Goal: Information Seeking & Learning: Learn about a topic

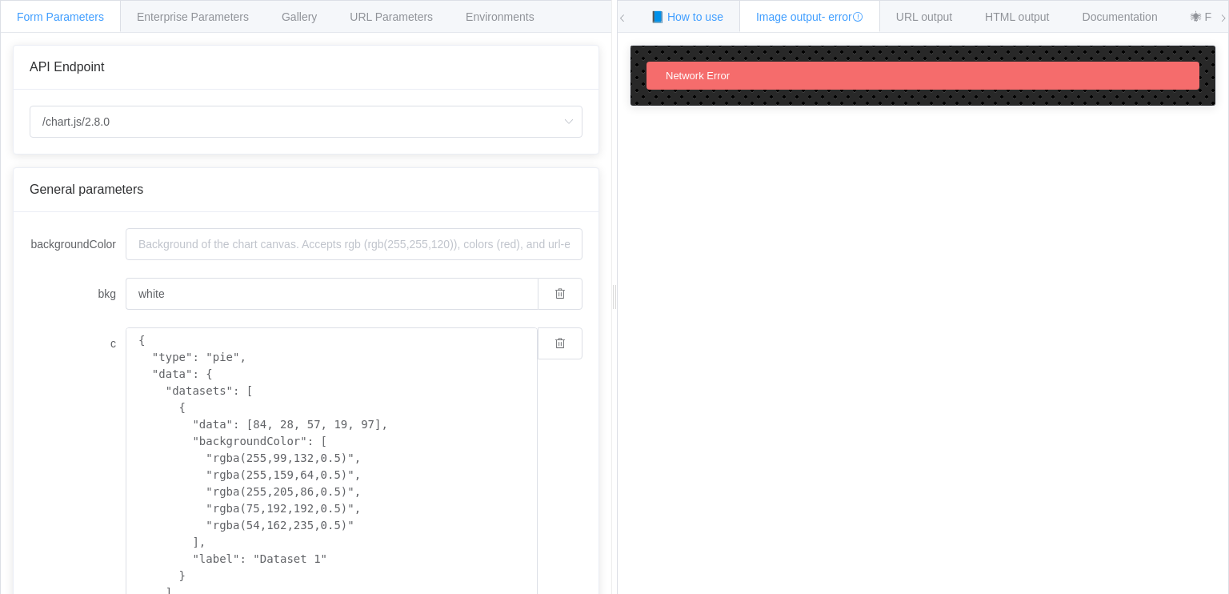
click at [676, 15] on span "📘 How to use" at bounding box center [686, 16] width 73 height 13
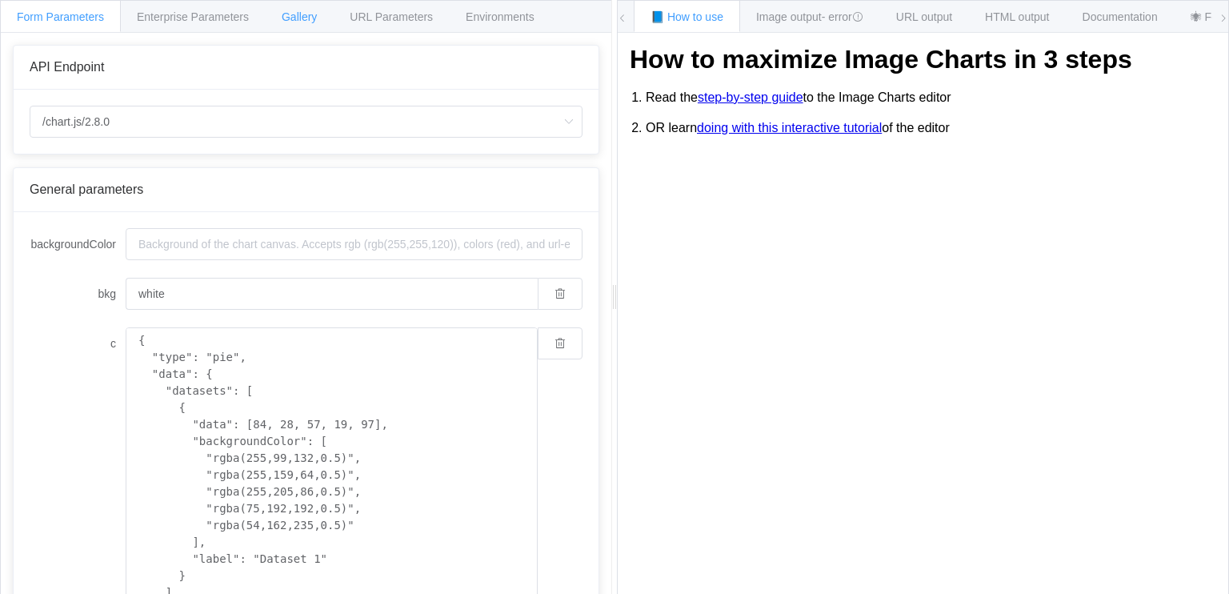
click at [309, 25] on div "Gallery" at bounding box center [299, 16] width 69 height 32
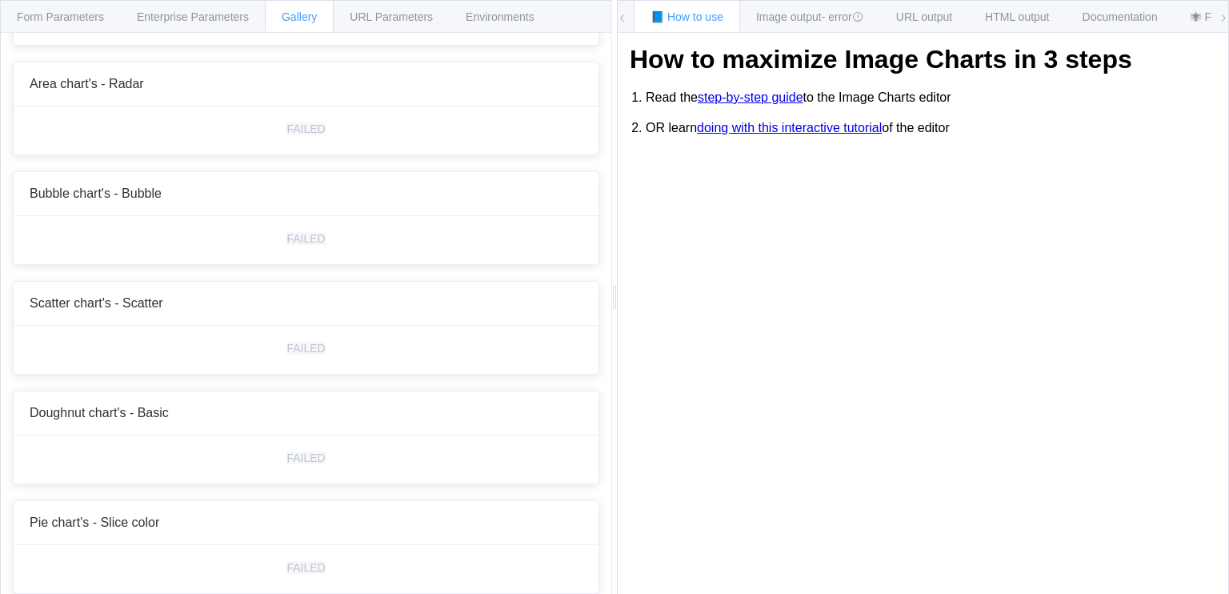
scroll to position [3472, 0]
click at [69, 17] on span "Form Parameters" at bounding box center [60, 16] width 87 height 13
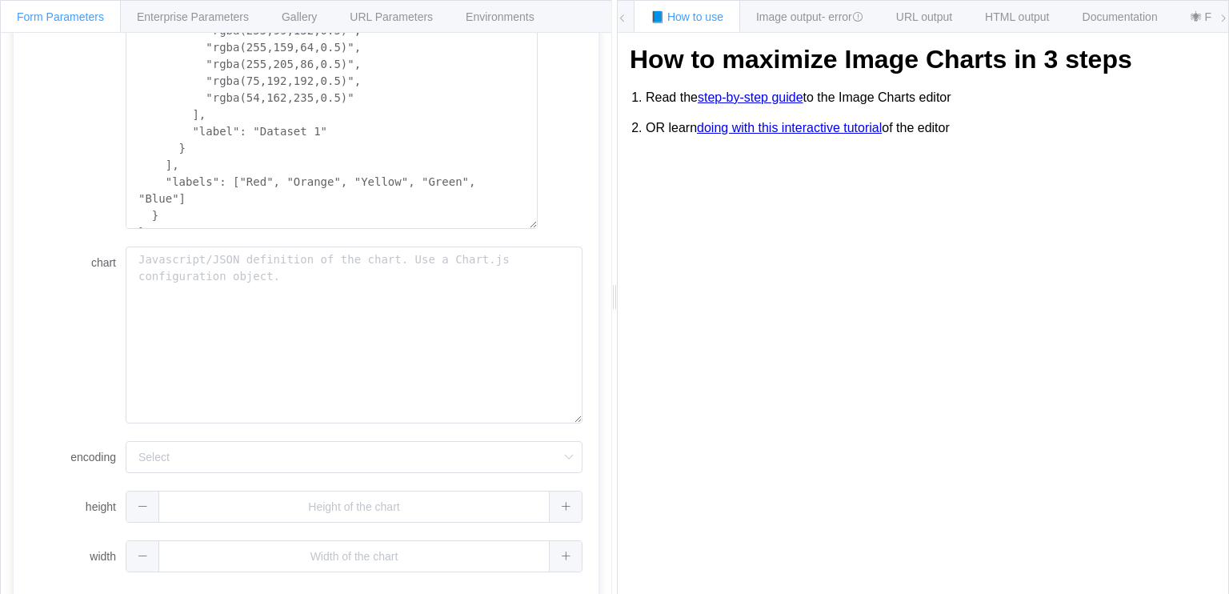
click at [1226, 19] on icon at bounding box center [1224, 19] width 10 height 10
click at [621, 23] on span at bounding box center [623, 18] width 10 height 35
click at [622, 23] on span at bounding box center [623, 18] width 10 height 35
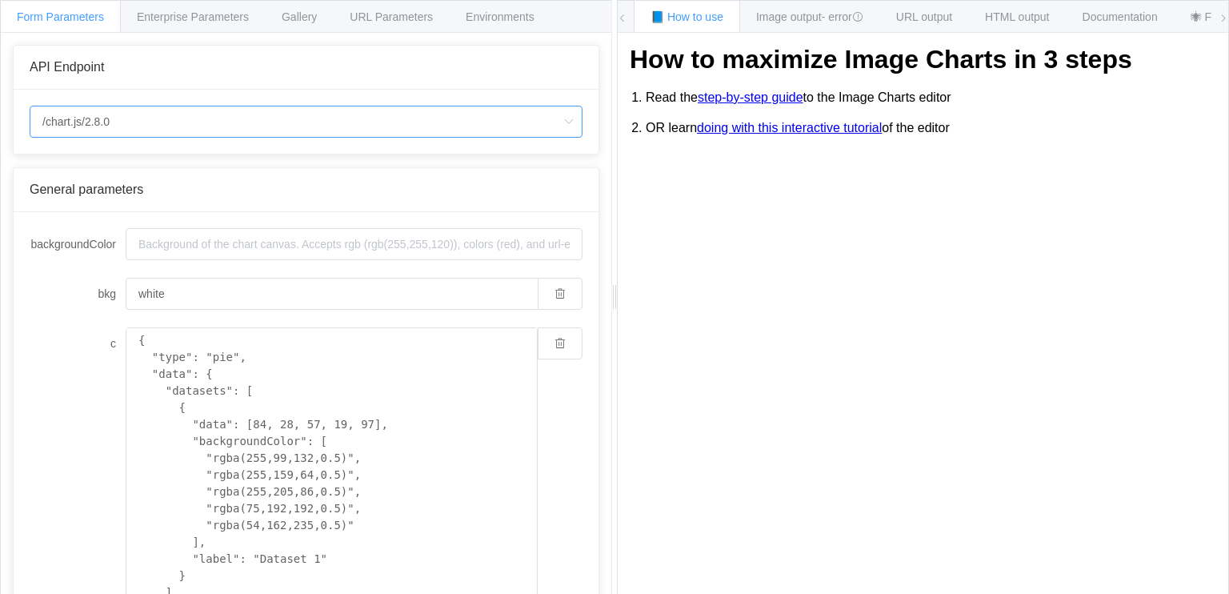
click at [312, 126] on input "/chart.js/2.8.0" at bounding box center [306, 122] width 553 height 32
click at [329, 94] on div "/chart.js/2.8.0" at bounding box center [306, 122] width 585 height 64
click at [384, 20] on span "URL Parameters" at bounding box center [391, 16] width 83 height 13
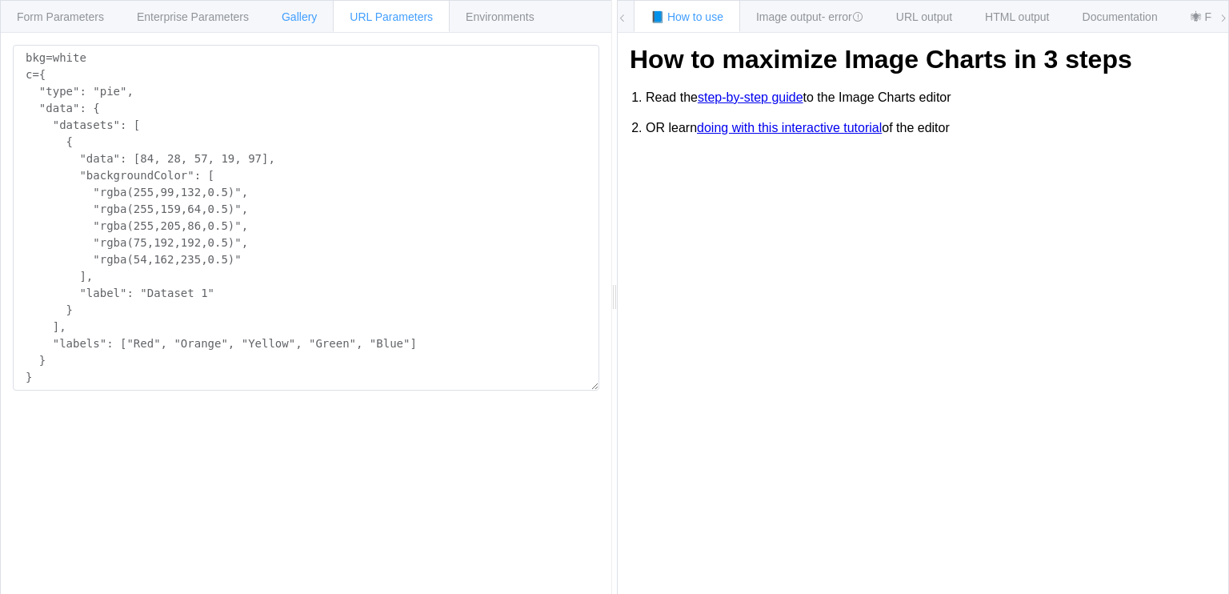
click at [299, 19] on span "Gallery" at bounding box center [299, 16] width 35 height 13
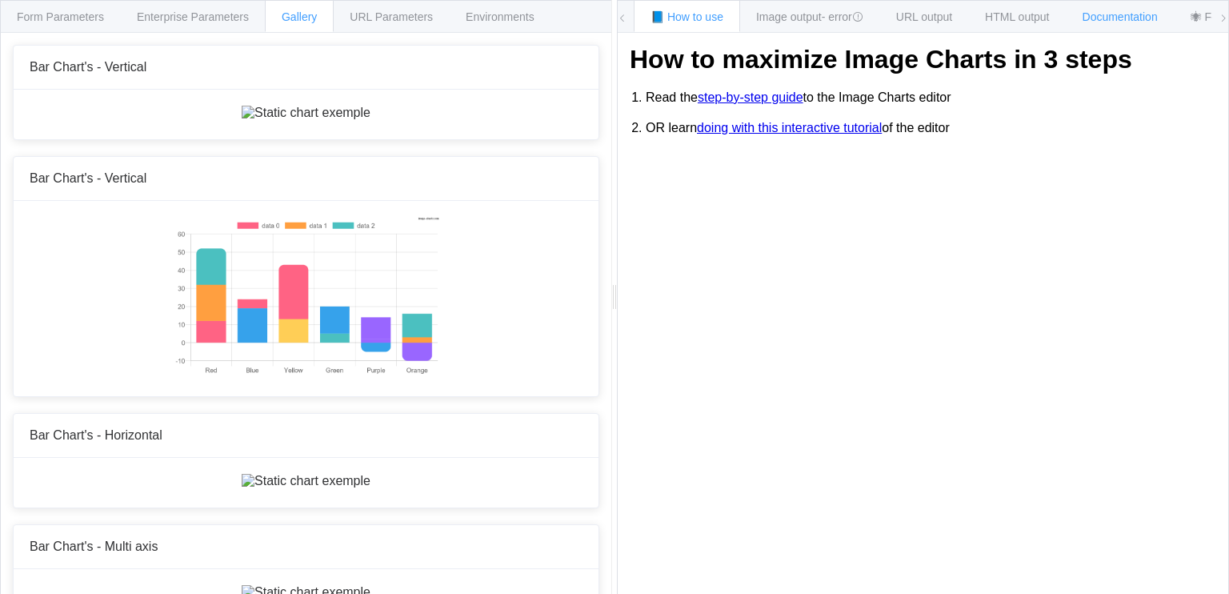
click at [1101, 13] on span "Documentation" at bounding box center [1120, 16] width 75 height 13
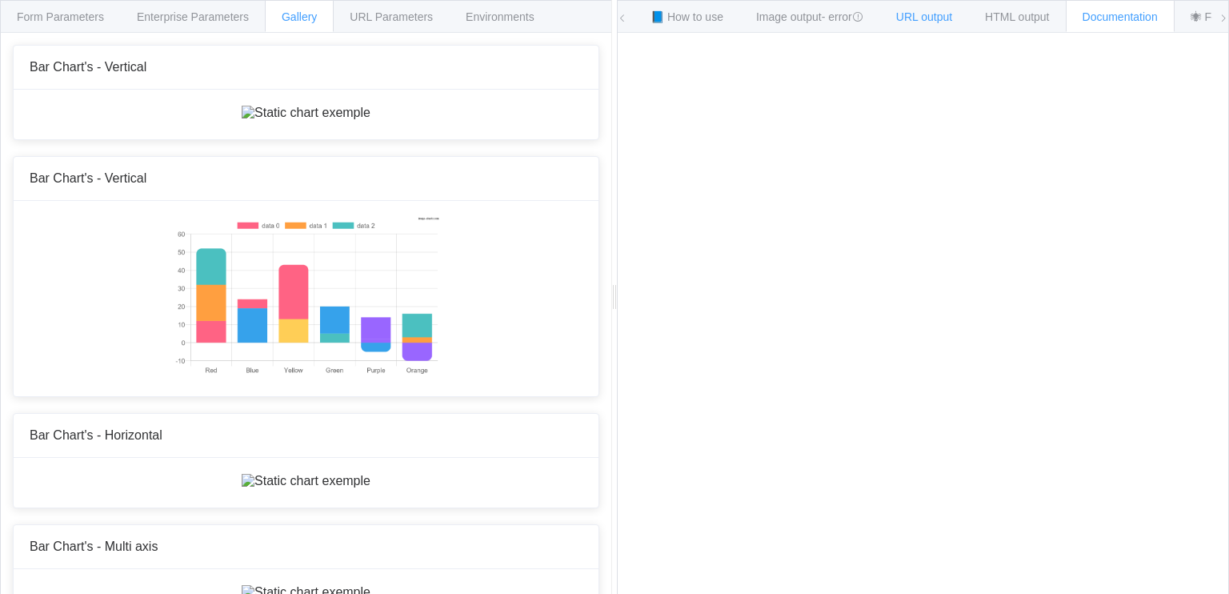
click at [934, 23] on div "URL output" at bounding box center [924, 16] width 90 height 32
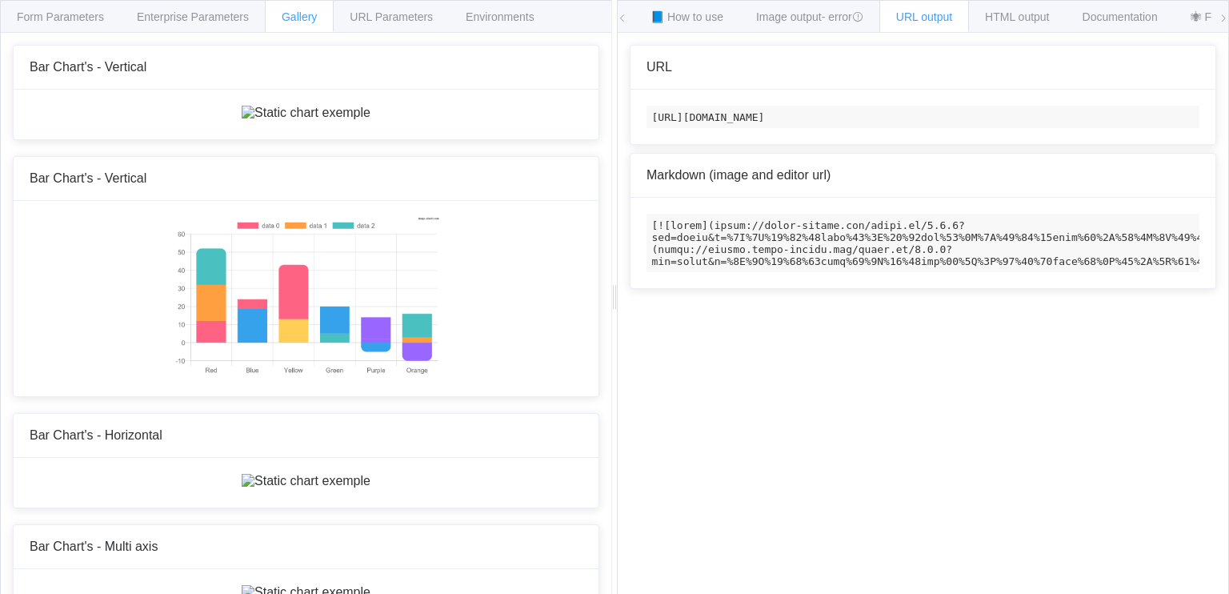
scroll to position [0, 483]
click at [789, 128] on code "[URL][DOMAIN_NAME]" at bounding box center [922, 117] width 553 height 22
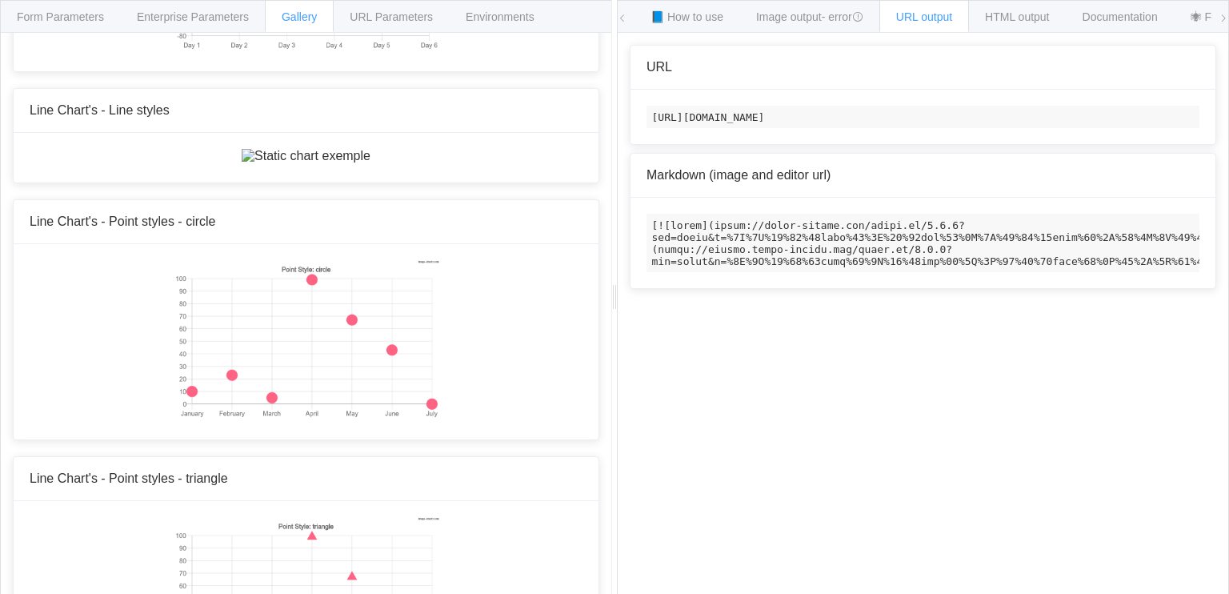
scroll to position [1833, 0]
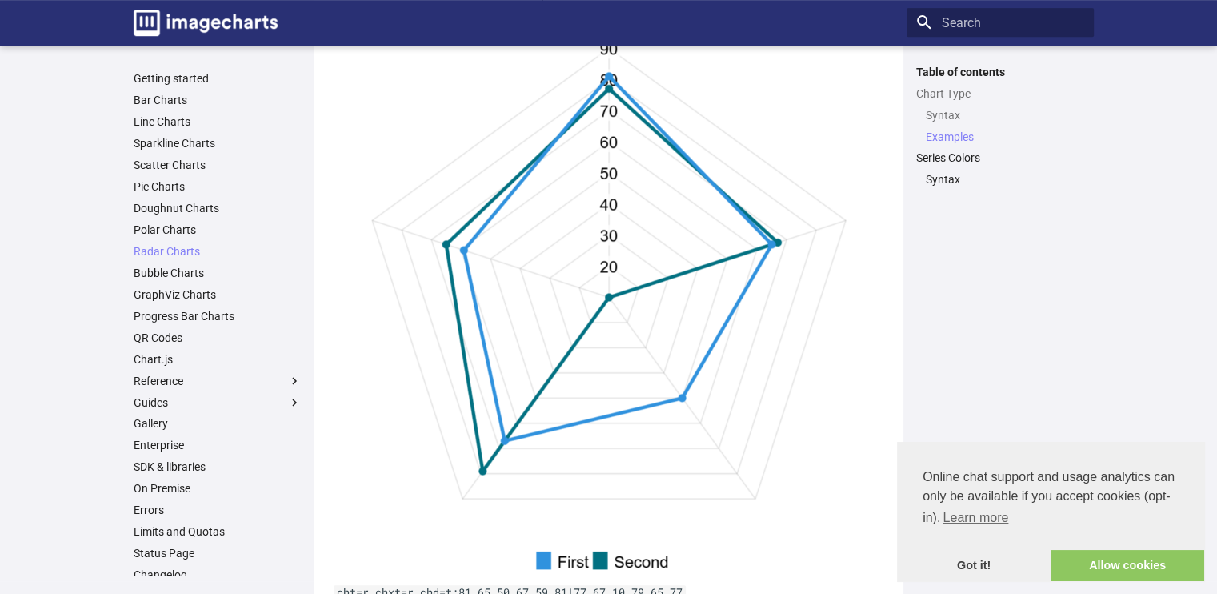
scroll to position [723, 0]
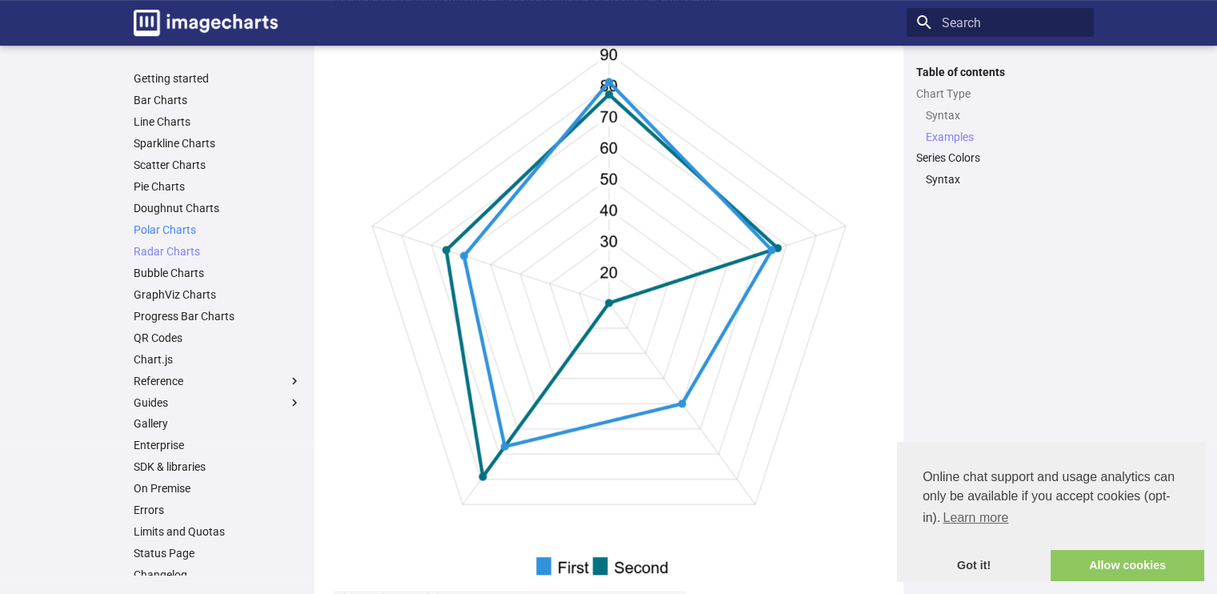
click at [189, 231] on link "Polar Charts" at bounding box center [218, 229] width 168 height 14
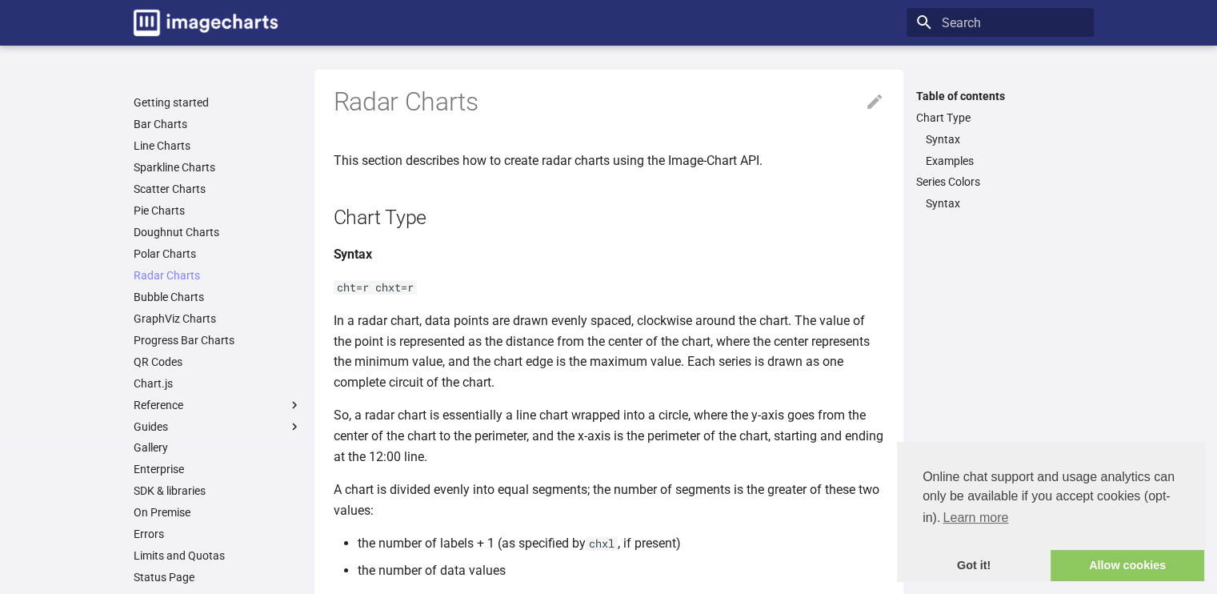
scroll to position [0, 0]
click at [214, 14] on img "Image-Charts documentation" at bounding box center [206, 23] width 144 height 26
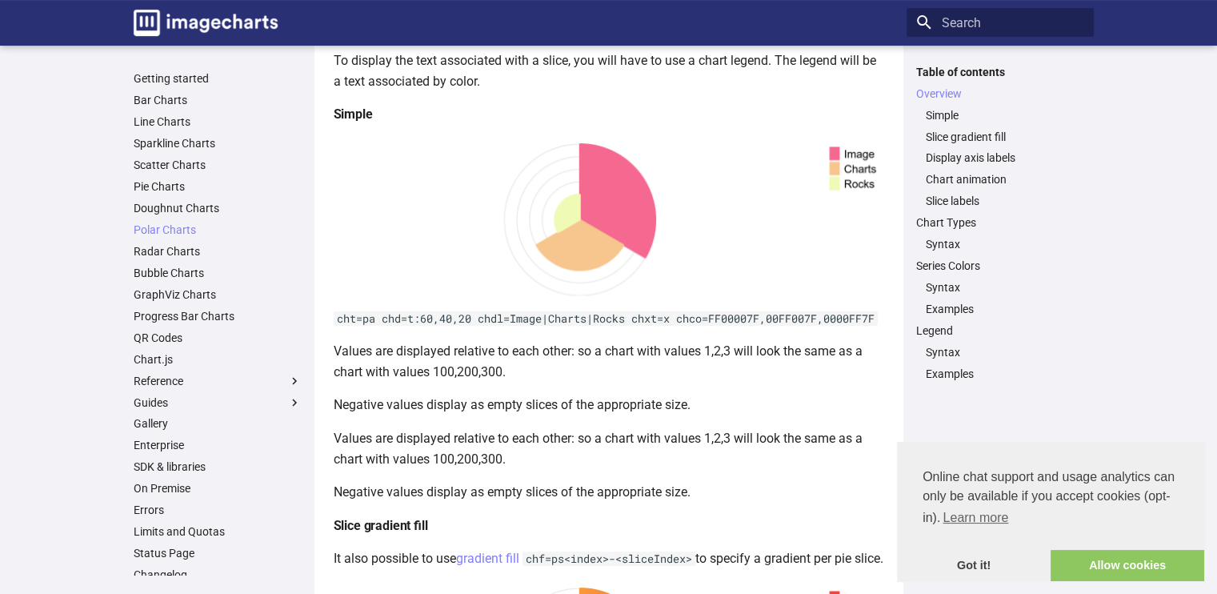
scroll to position [310, 0]
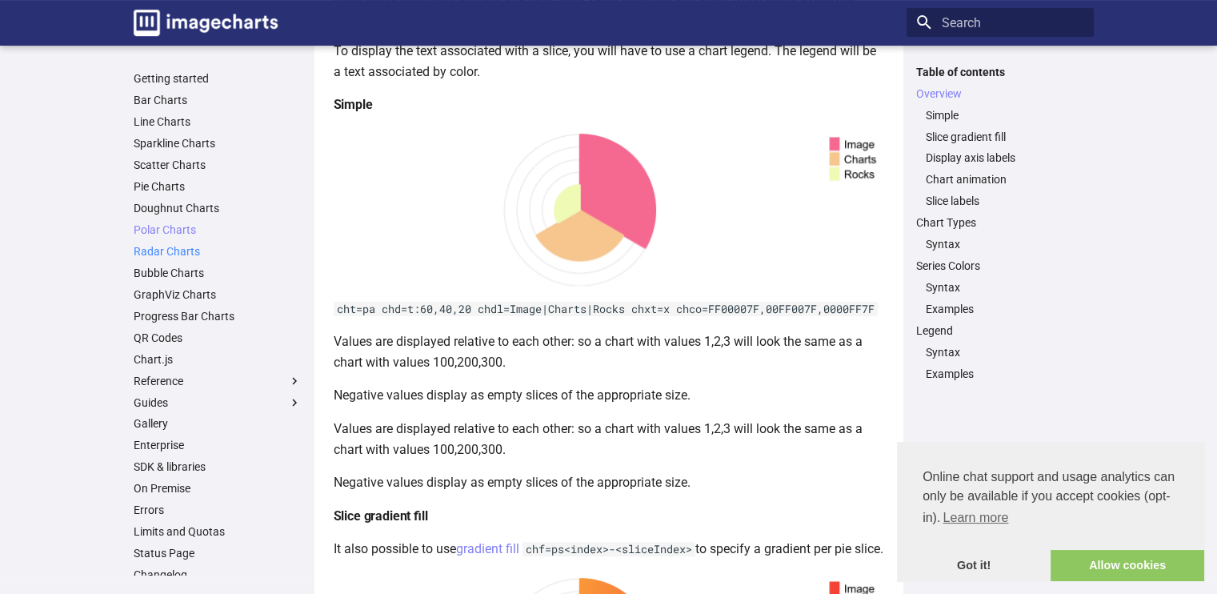
click at [182, 255] on link "Radar Charts" at bounding box center [218, 251] width 168 height 14
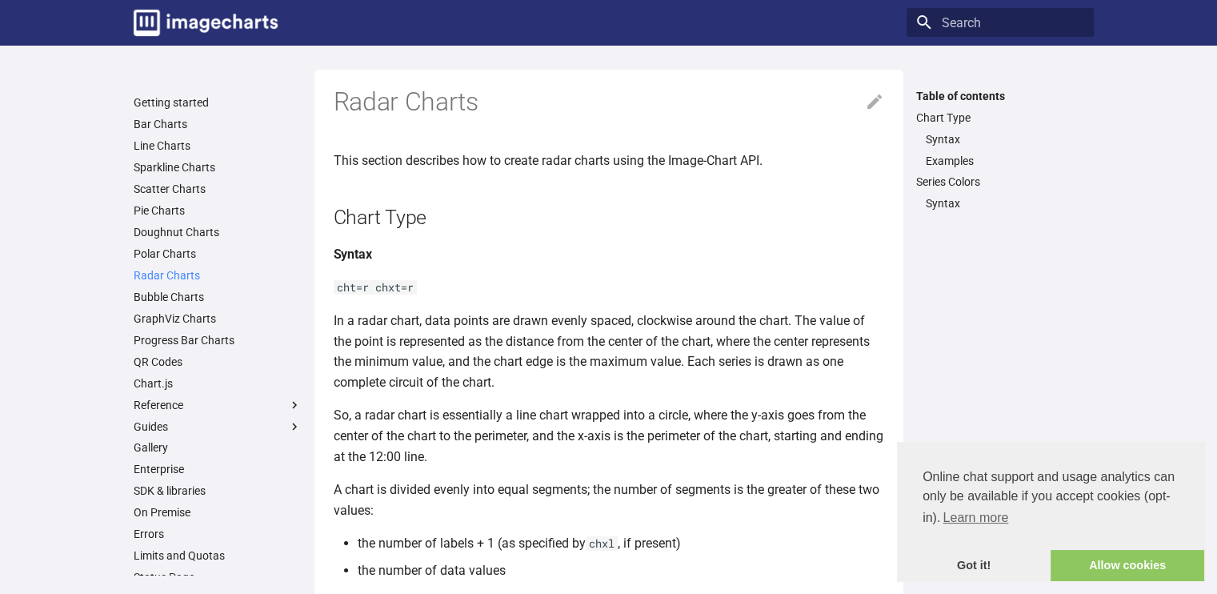
click at [182, 279] on link "Radar Charts" at bounding box center [218, 275] width 168 height 14
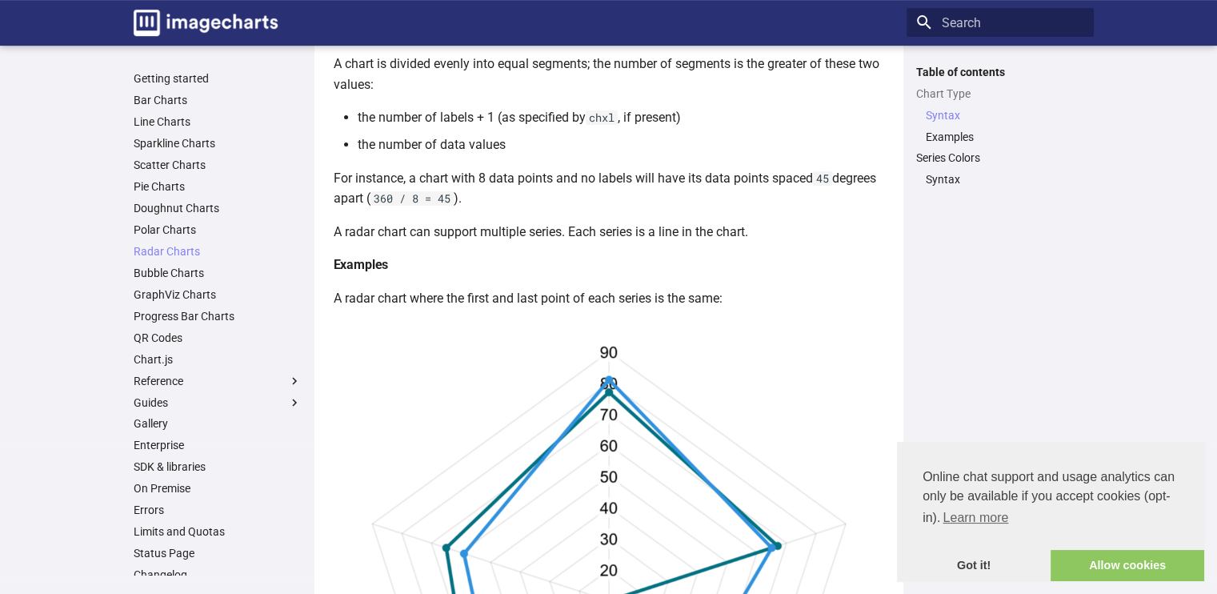
scroll to position [427, 0]
click at [147, 234] on link "Polar Charts" at bounding box center [218, 229] width 168 height 14
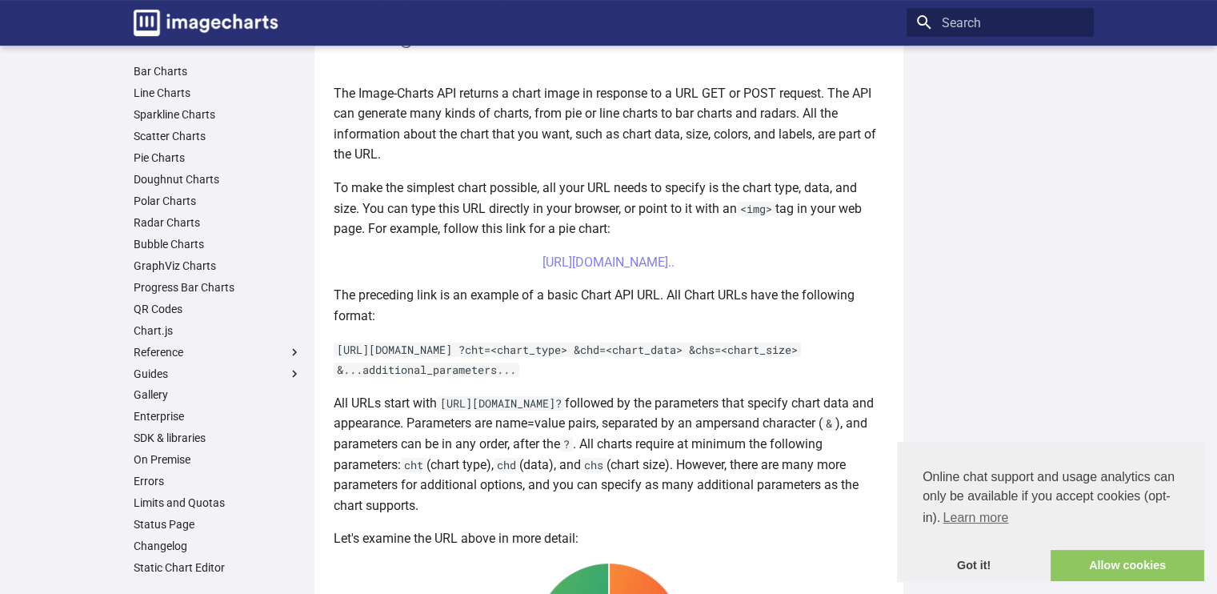
scroll to position [371, 0]
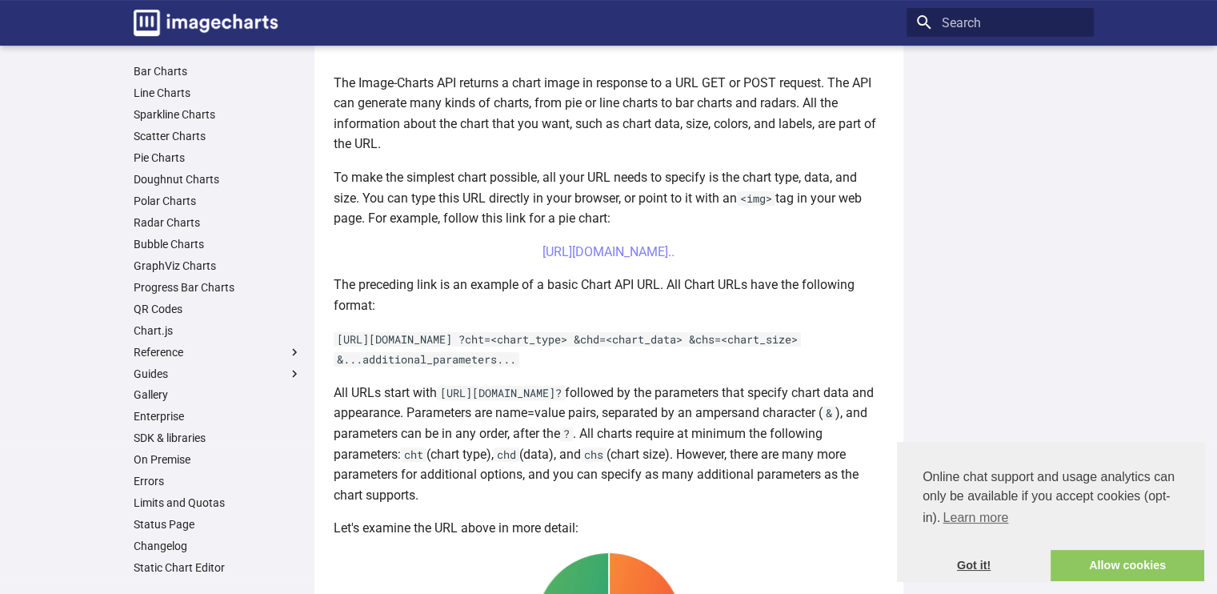
click at [990, 570] on link "Got it!" at bounding box center [974, 566] width 154 height 32
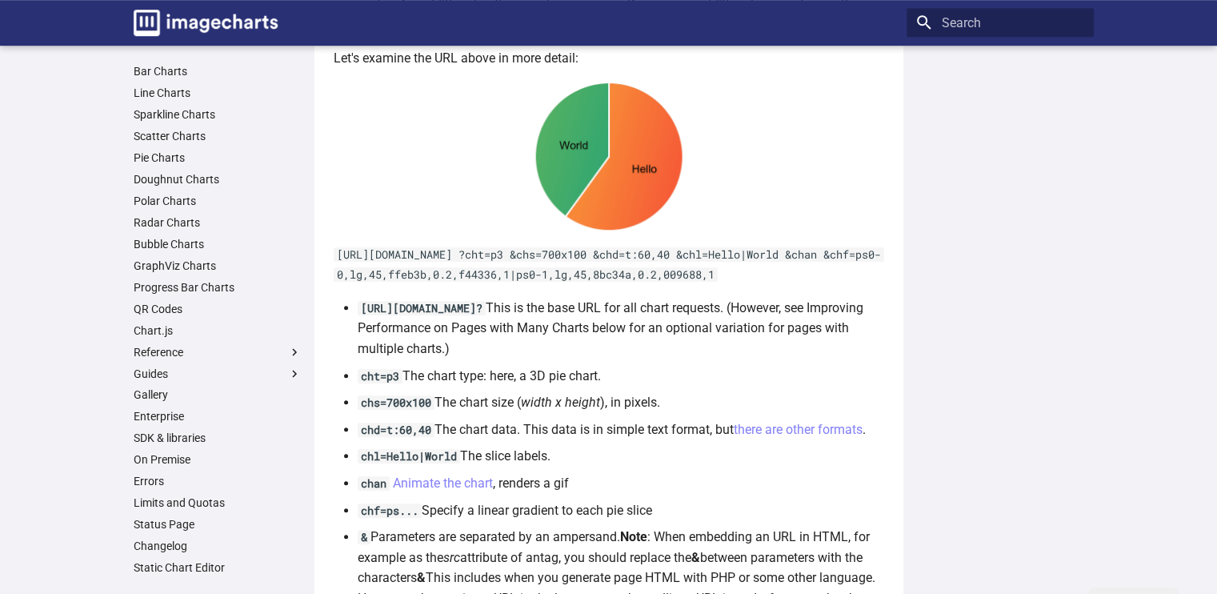
scroll to position [830, 0]
